Goal: Navigation & Orientation: Find specific page/section

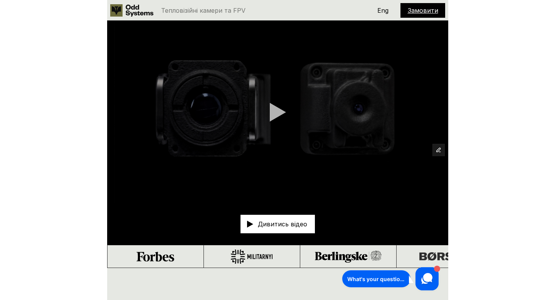
scroll to position [50, 0]
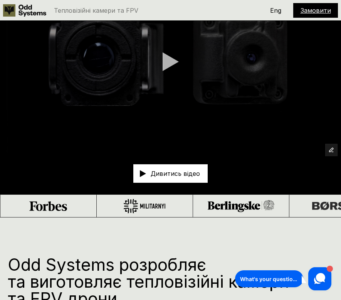
click at [276, 14] on div "Замовити Eng" at bounding box center [304, 10] width 68 height 15
click at [277, 8] on p "Eng" at bounding box center [275, 10] width 11 height 6
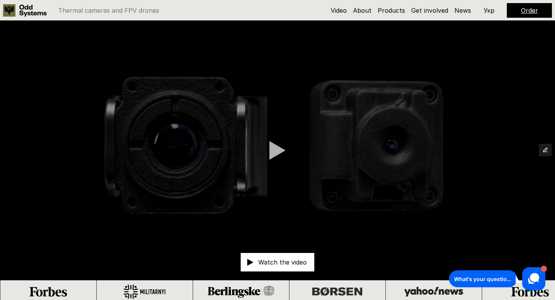
click at [487, 11] on p "Укр" at bounding box center [489, 10] width 11 height 6
click at [491, 11] on p "Eng" at bounding box center [489, 10] width 11 height 6
click at [488, 10] on p "Eng" at bounding box center [489, 10] width 11 height 6
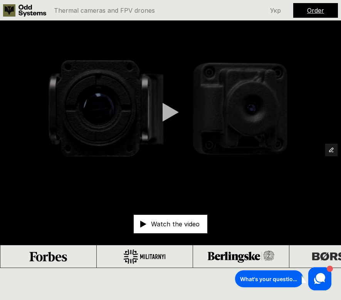
click at [277, 8] on p "Укр" at bounding box center [275, 10] width 11 height 6
click at [277, 8] on p "Eng" at bounding box center [275, 10] width 11 height 6
click at [277, 8] on p "Укр" at bounding box center [275, 10] width 11 height 6
click at [277, 10] on p "Eng" at bounding box center [275, 10] width 11 height 6
